Goal: Task Accomplishment & Management: Manage account settings

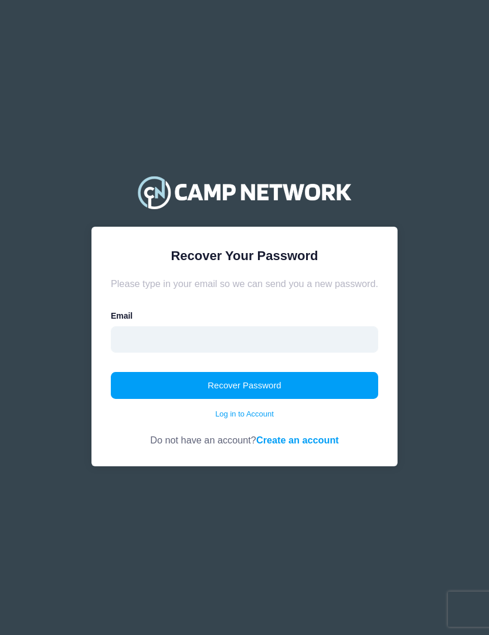
click at [256, 349] on input "email" at bounding box center [244, 339] width 267 height 27
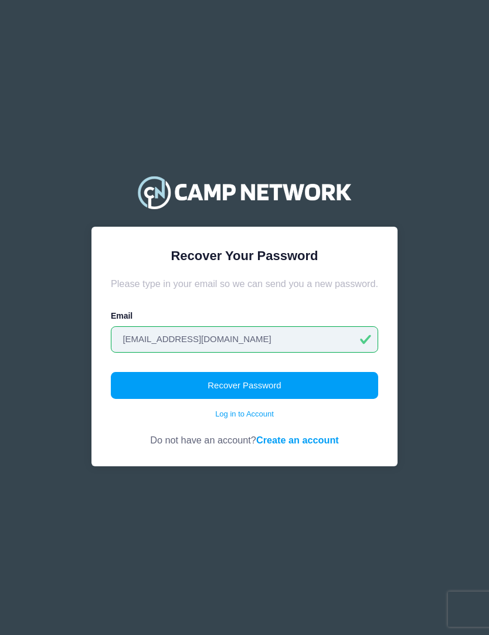
type input "natbaryl@gmail.com"
click at [279, 389] on button "Recover Password" at bounding box center [244, 385] width 267 height 27
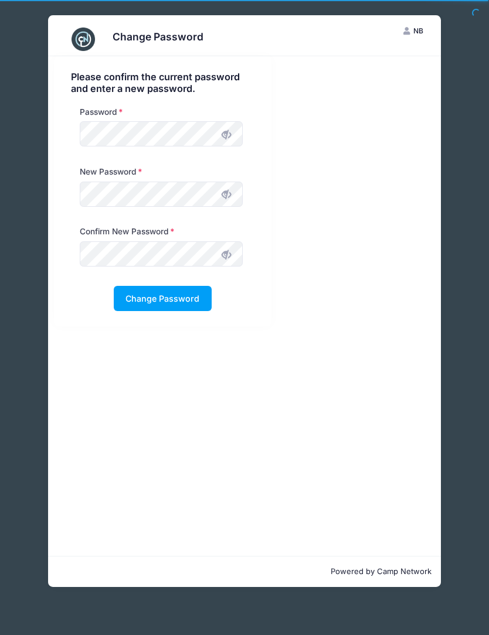
click at [226, 135] on icon at bounding box center [225, 134] width 9 height 9
click at [227, 194] on icon at bounding box center [225, 194] width 9 height 9
click at [226, 254] on icon at bounding box center [225, 254] width 9 height 9
click at [170, 299] on button "Change Password" at bounding box center [163, 298] width 98 height 25
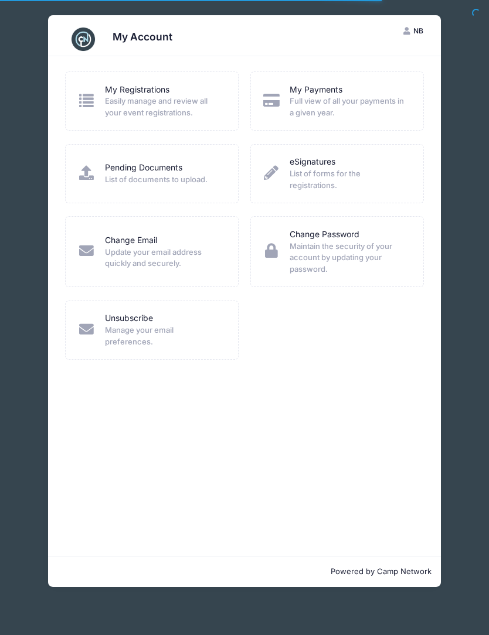
click at [158, 94] on link "My Registrations" at bounding box center [137, 90] width 64 height 12
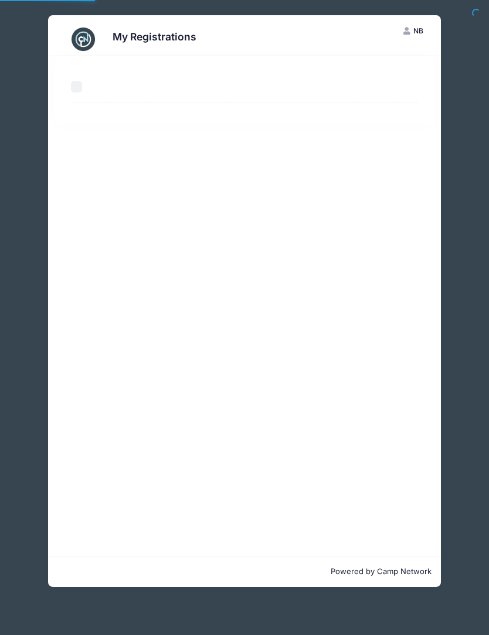
select select "50"
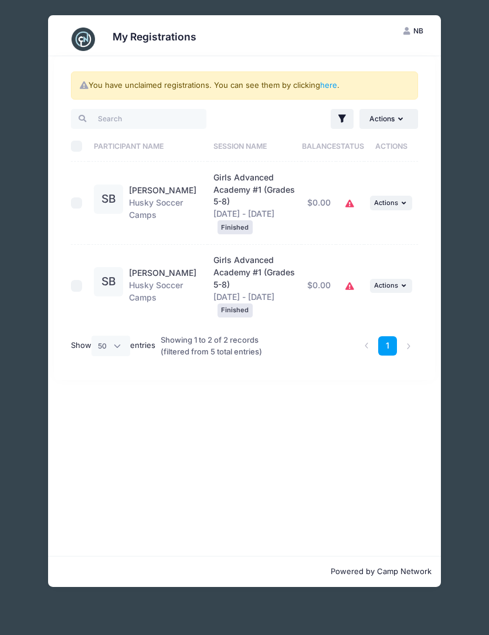
click at [245, 266] on span "Girls Advanced Academy #1 (Grades 5-8)" at bounding box center [253, 272] width 81 height 35
click at [401, 206] on button "... Actions" at bounding box center [391, 203] width 42 height 14
click at [359, 407] on div "You have unclaimed registrations. You can see them by clicking here . Filter Fi…" at bounding box center [244, 306] width 392 height 500
click at [404, 282] on icon "button" at bounding box center [404, 285] width 7 height 6
click at [374, 330] on link "View Attachments" at bounding box center [354, 327] width 106 height 22
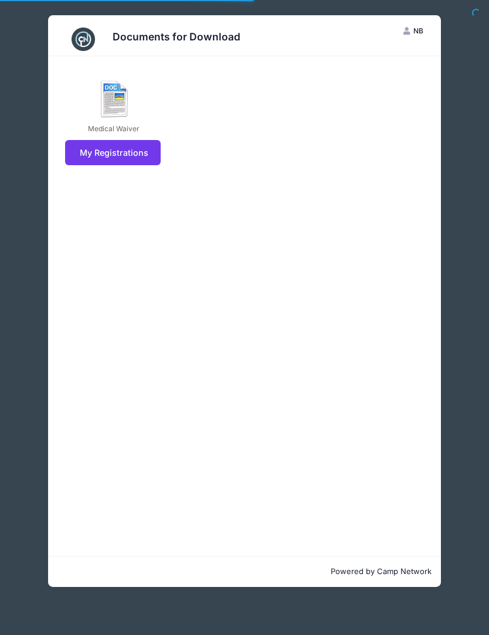
click at [105, 158] on link "My Registrations" at bounding box center [112, 152] width 95 height 25
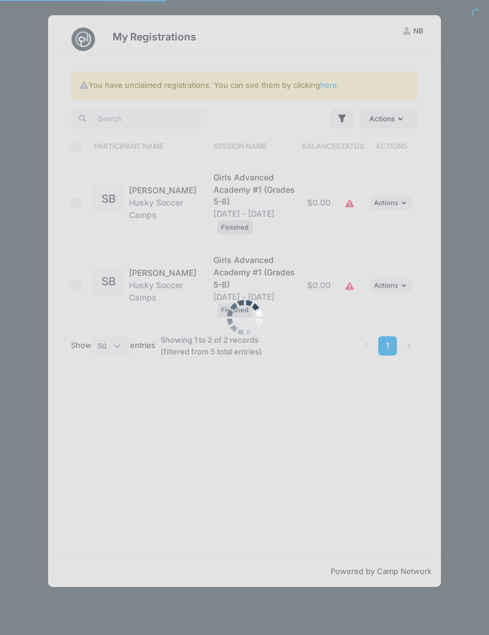
select select "50"
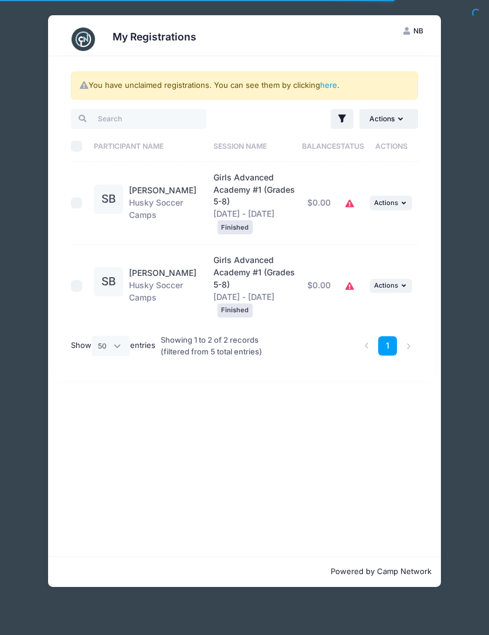
click at [398, 282] on button "... Actions" at bounding box center [391, 286] width 42 height 14
click at [378, 308] on link "View Registration" at bounding box center [354, 304] width 106 height 22
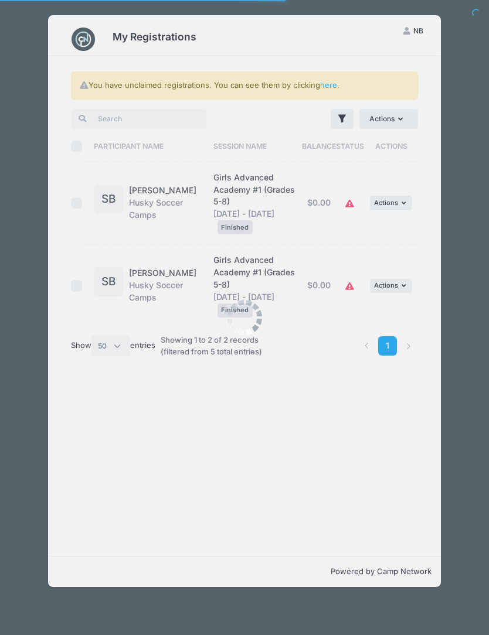
select select "50"
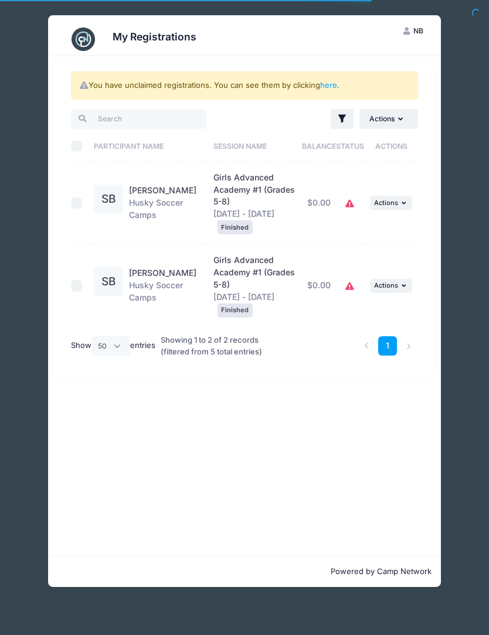
click at [398, 202] on button "... Actions" at bounding box center [391, 203] width 42 height 14
click at [378, 230] on link "View Registration" at bounding box center [354, 226] width 106 height 22
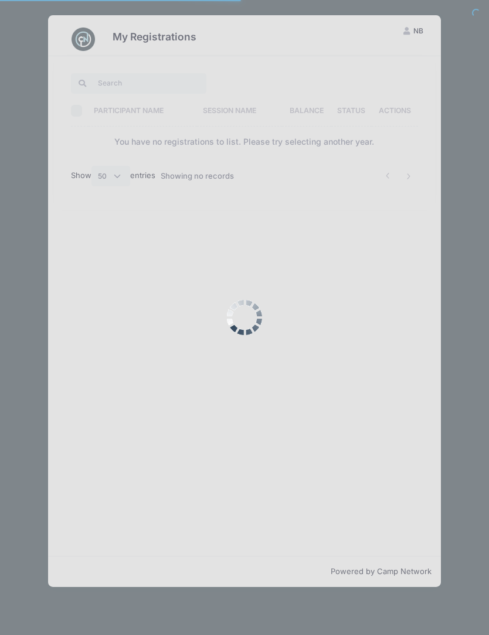
select select "50"
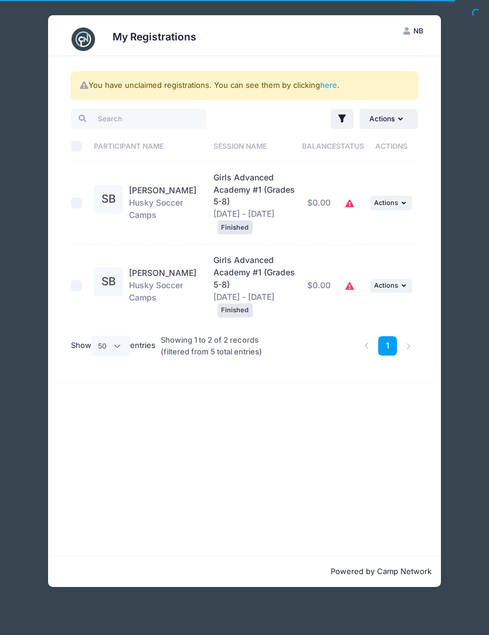
scroll to position [2, 0]
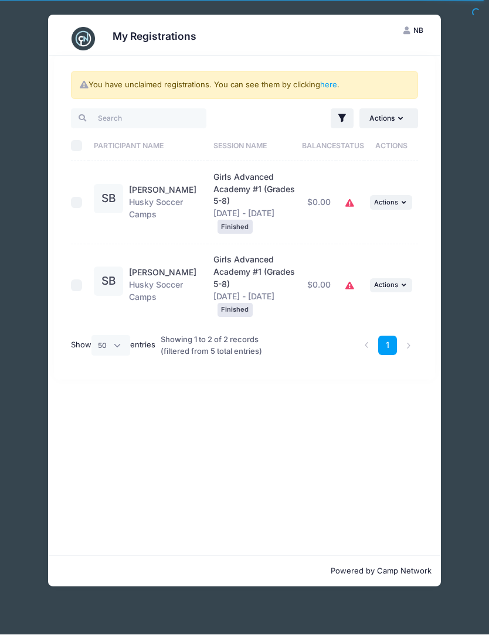
click at [333, 82] on link "here" at bounding box center [328, 84] width 17 height 9
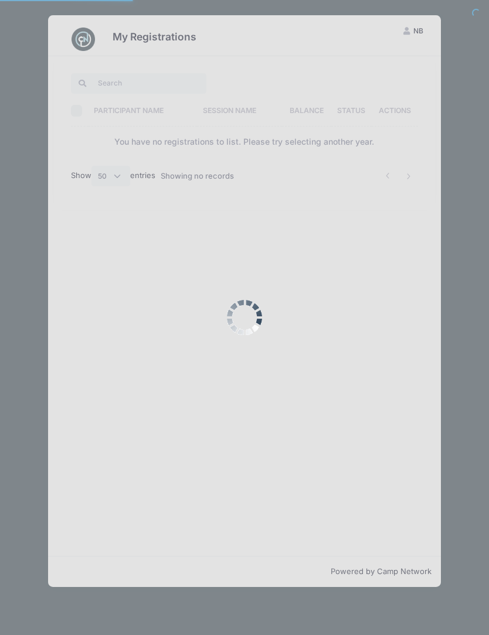
select select "50"
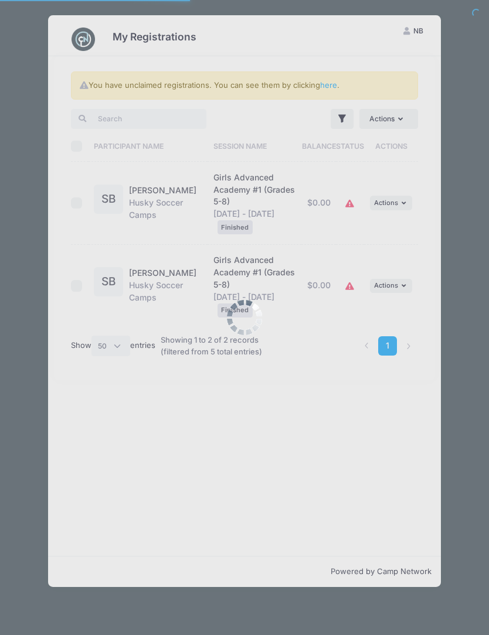
select select "50"
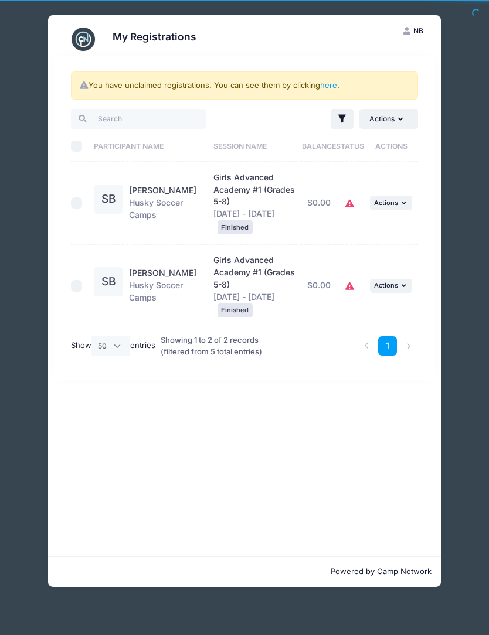
click at [402, 282] on icon "button" at bounding box center [404, 285] width 7 height 6
click at [371, 304] on link "View Registration" at bounding box center [354, 304] width 106 height 22
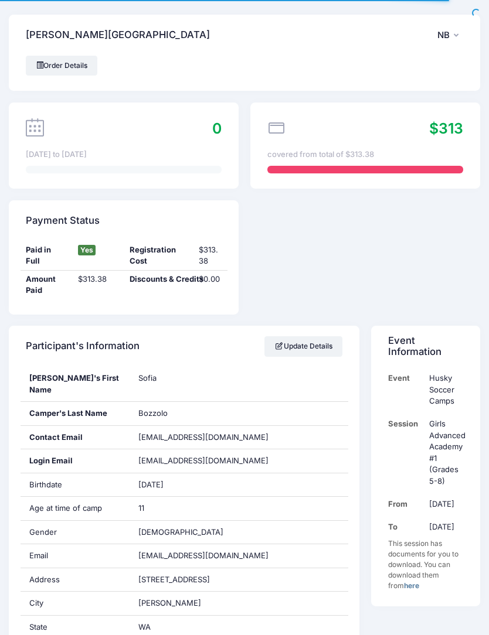
click at [76, 61] on link "Order Details" at bounding box center [61, 66] width 71 height 20
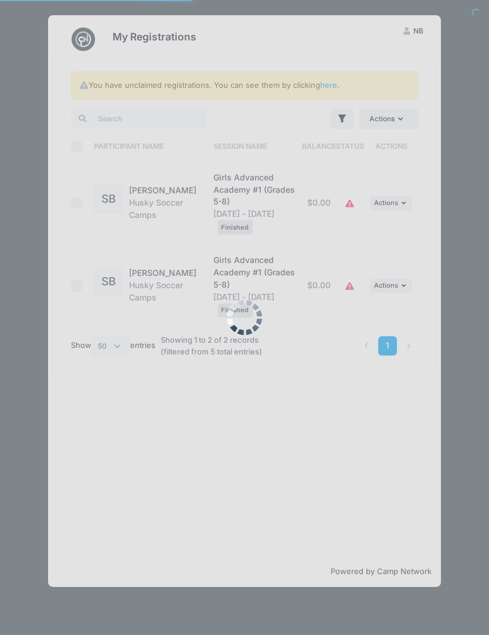
select select "50"
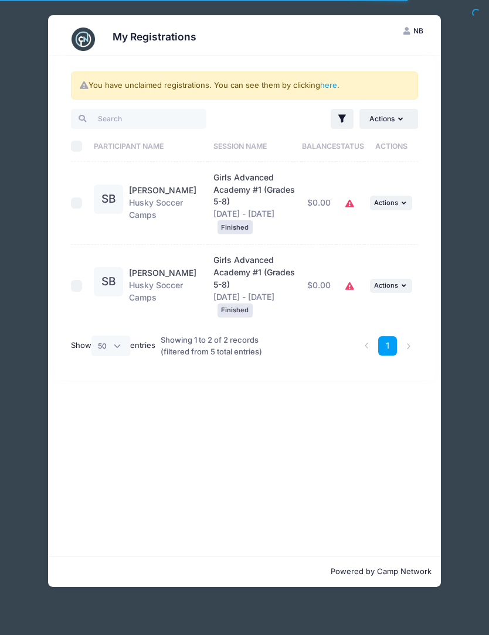
click at [403, 196] on button "... Actions" at bounding box center [391, 203] width 42 height 14
click at [366, 220] on link "View Registration" at bounding box center [354, 226] width 106 height 22
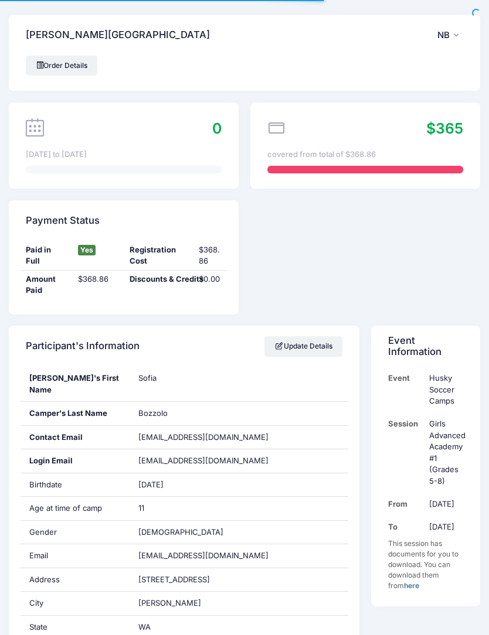
click at [71, 62] on link "Order Details" at bounding box center [61, 66] width 71 height 20
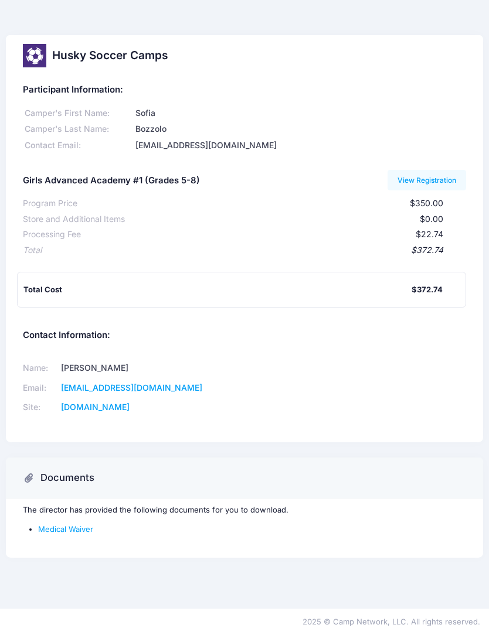
click at [420, 176] on link "View Registration" at bounding box center [426, 180] width 79 height 20
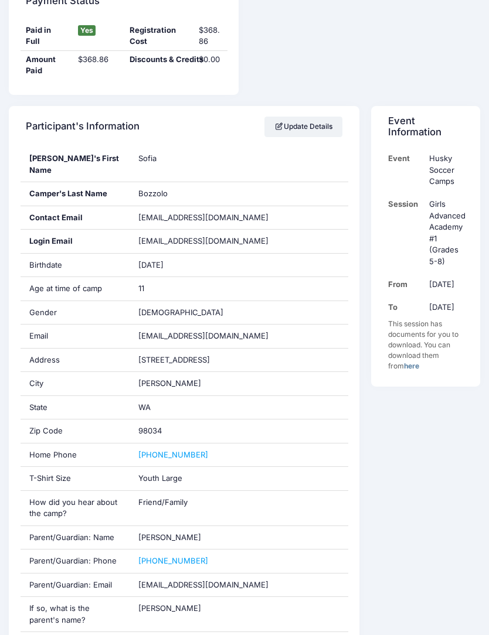
scroll to position [186, 0]
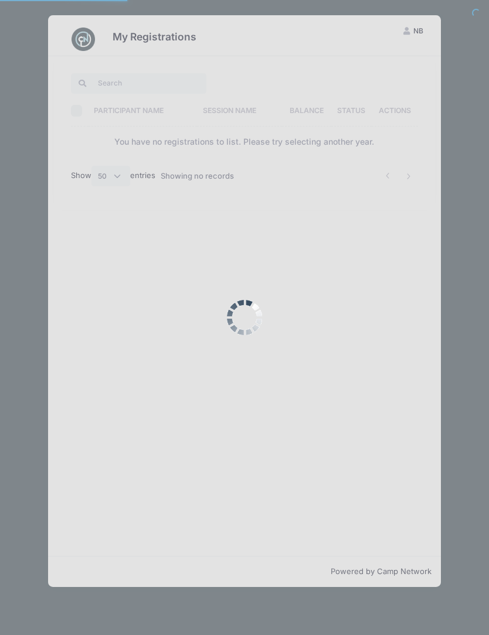
select select "50"
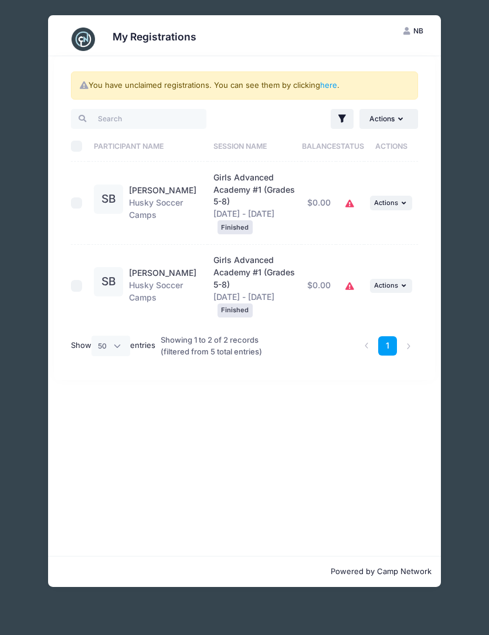
click at [397, 281] on span "Actions" at bounding box center [386, 285] width 24 height 8
click at [367, 306] on link "View Registration" at bounding box center [354, 304] width 106 height 22
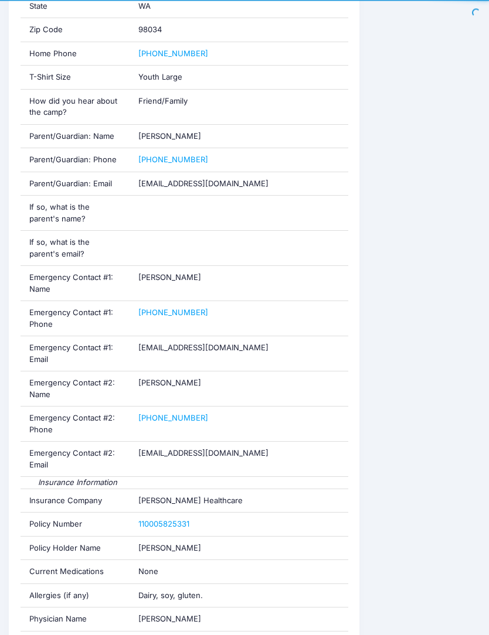
scroll to position [622, 0]
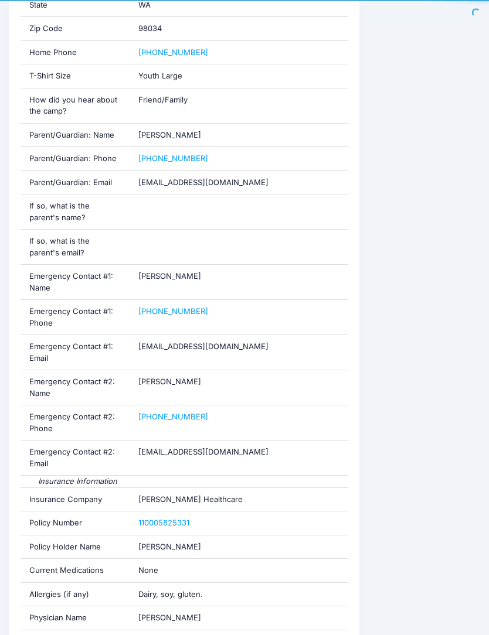
click at [49, 148] on div "Parent/Guardian: Phone" at bounding box center [75, 159] width 109 height 23
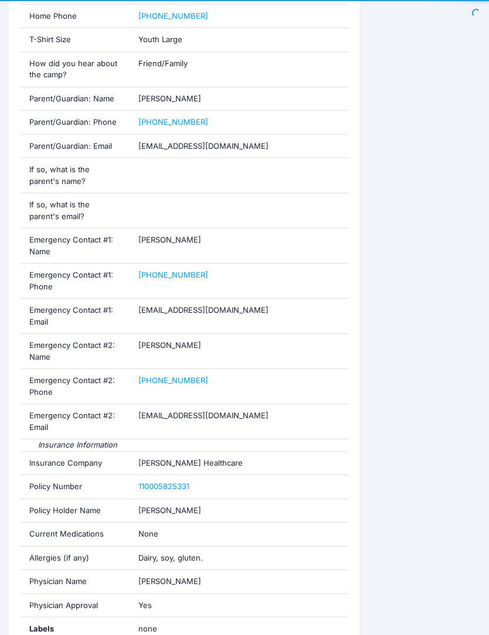
scroll to position [643, 0]
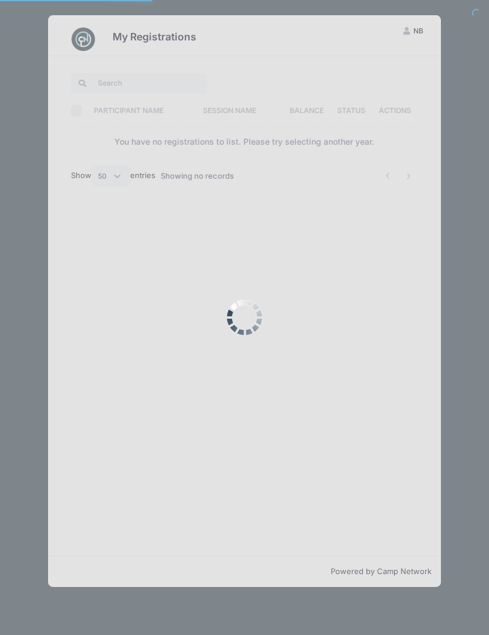
select select "50"
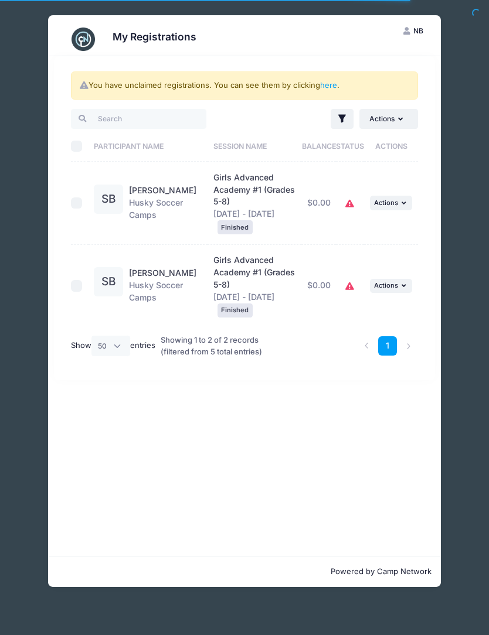
click at [400, 280] on button "... Actions" at bounding box center [391, 286] width 42 height 14
click at [375, 307] on link "View Registration" at bounding box center [354, 304] width 106 height 22
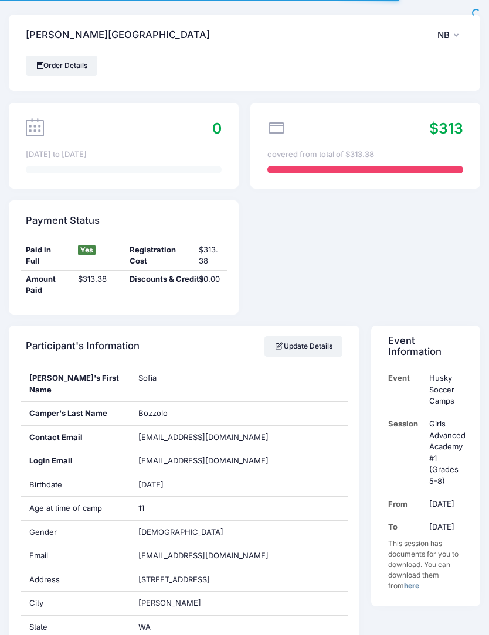
click at [62, 69] on link "Order Details" at bounding box center [61, 66] width 71 height 20
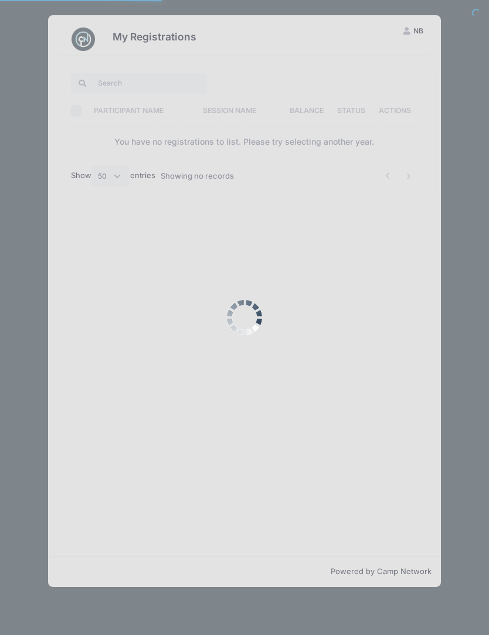
select select "50"
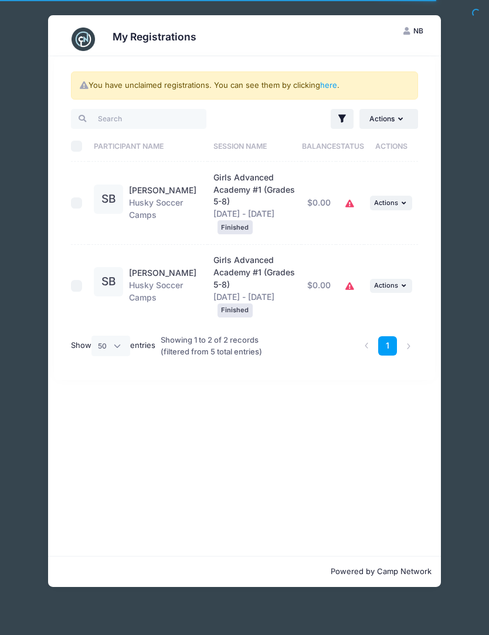
click at [391, 207] on button "... Actions" at bounding box center [391, 203] width 42 height 14
click at [378, 229] on link "View Registration" at bounding box center [354, 226] width 106 height 22
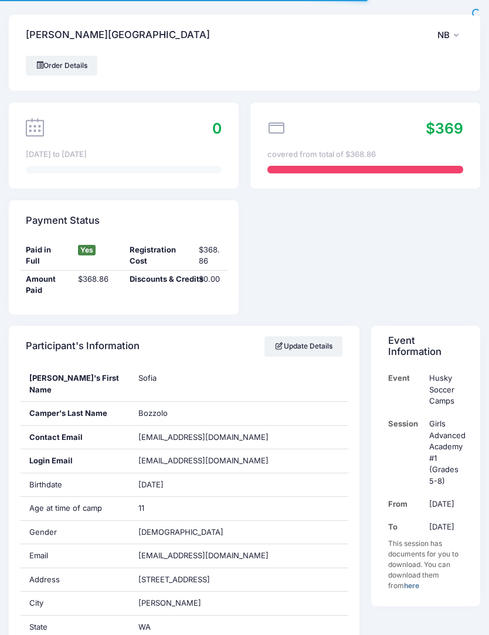
click at [60, 67] on link "Order Details" at bounding box center [61, 66] width 71 height 20
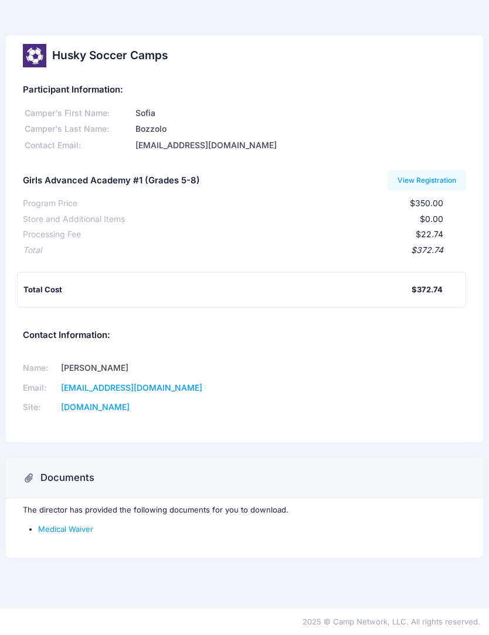
click at [67, 479] on h3 "Documents" at bounding box center [67, 478] width 54 height 12
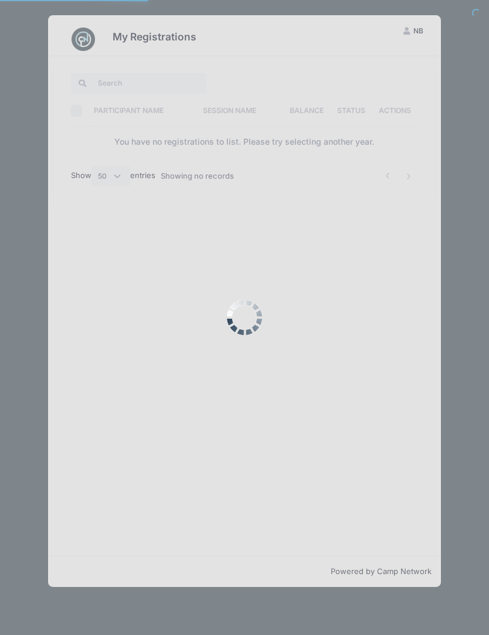
select select "50"
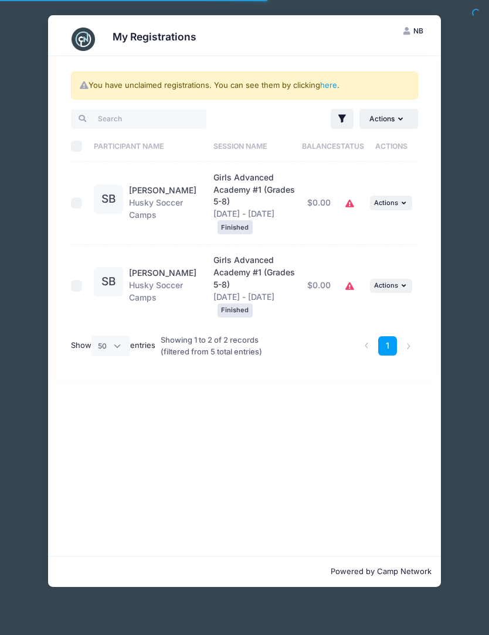
click at [402, 202] on icon "button" at bounding box center [404, 203] width 7 height 6
click at [385, 247] on link "View Attachments" at bounding box center [354, 248] width 106 height 22
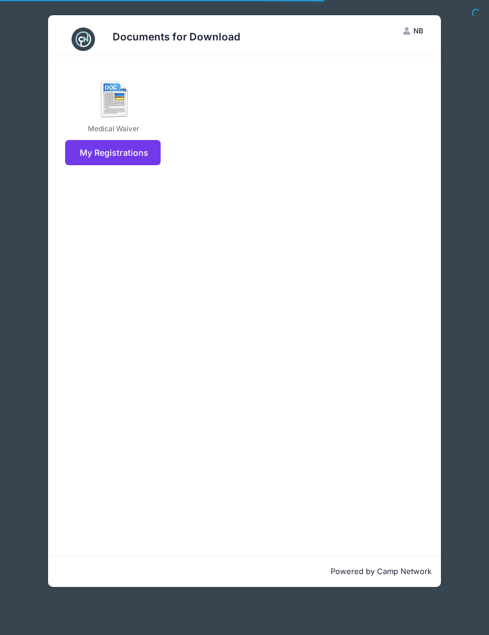
click at [105, 157] on link "My Registrations" at bounding box center [112, 152] width 95 height 25
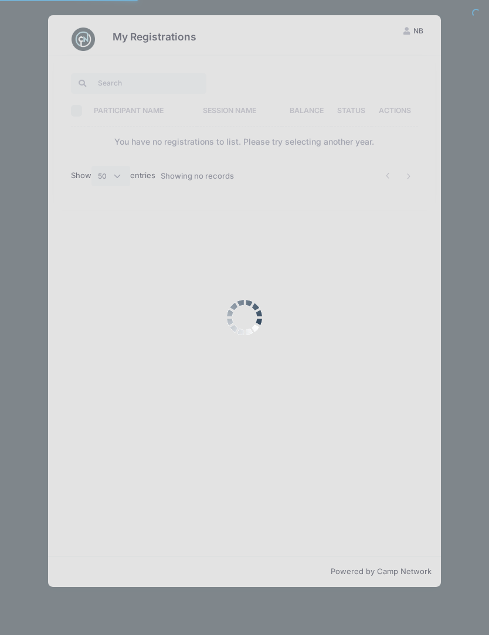
select select "50"
